Goal: Find specific page/section: Find specific page/section

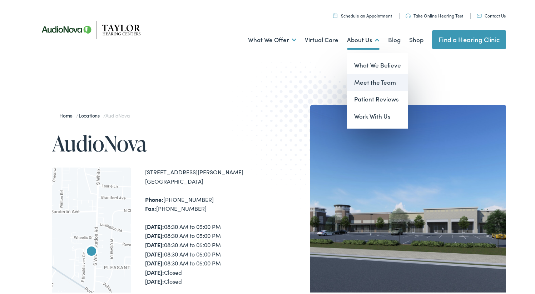
click at [369, 84] on link "Meet the Team" at bounding box center [377, 81] width 61 height 17
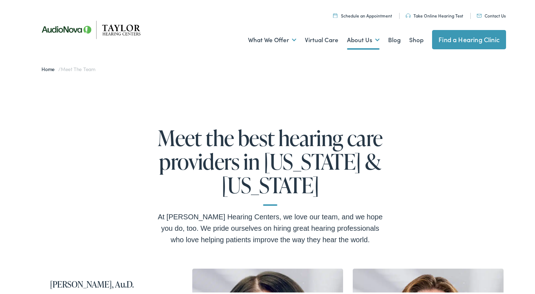
click at [495, 15] on link "Contact Us" at bounding box center [491, 14] width 29 height 6
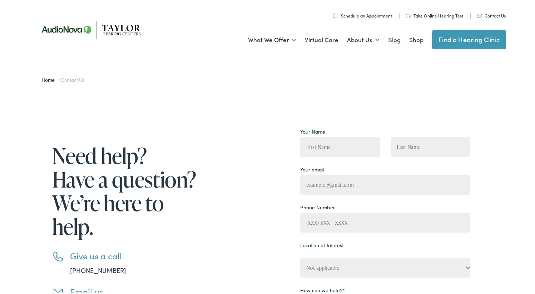
click at [470, 40] on link "Find a Hearing Clinic" at bounding box center [469, 38] width 74 height 19
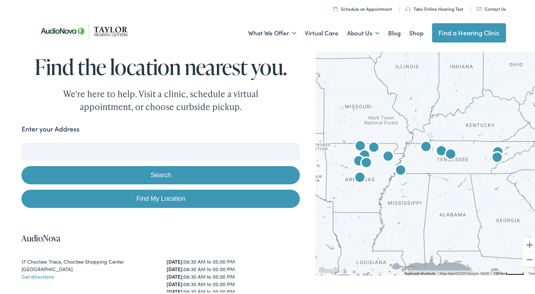
click at [395, 170] on img "AudioNova" at bounding box center [400, 169] width 17 height 17
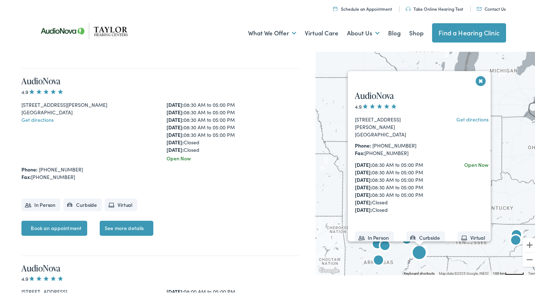
scroll to position [1842, 0]
